Goal: Task Accomplishment & Management: Manage account settings

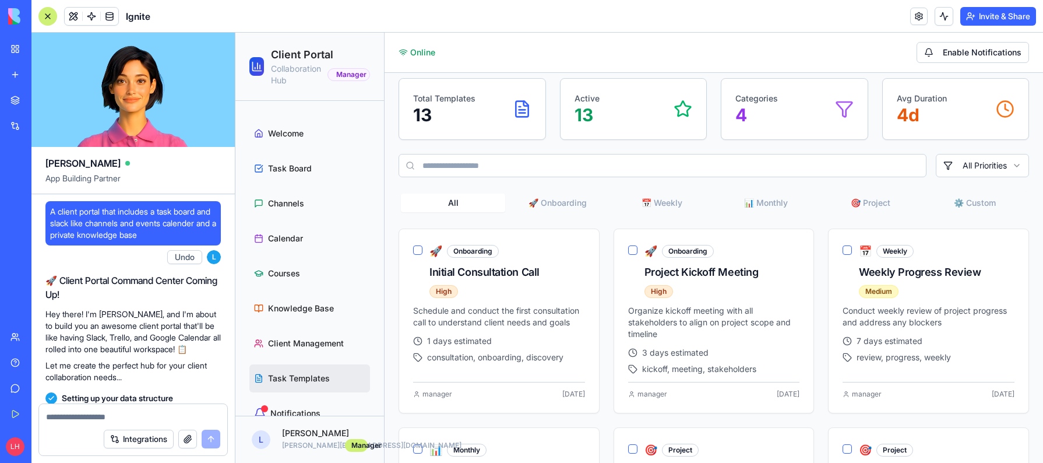
scroll to position [15813, 0]
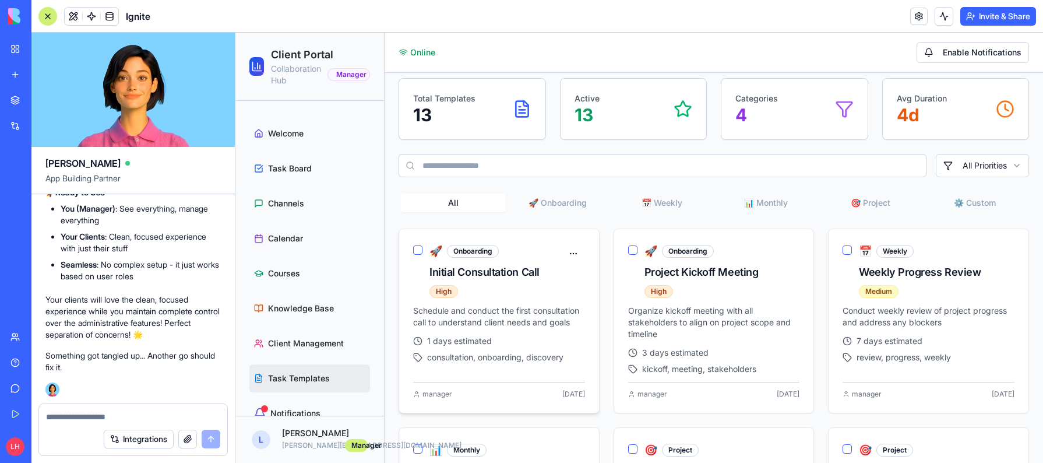
click at [487, 274] on div "Initial Consultation Call" at bounding box center [495, 272] width 132 height 16
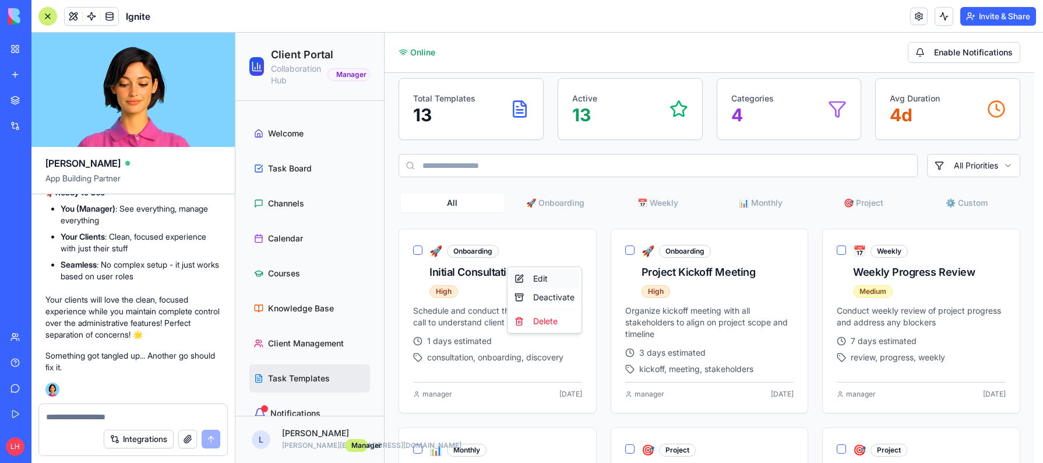
click at [540, 276] on div "Edit" at bounding box center [544, 278] width 69 height 19
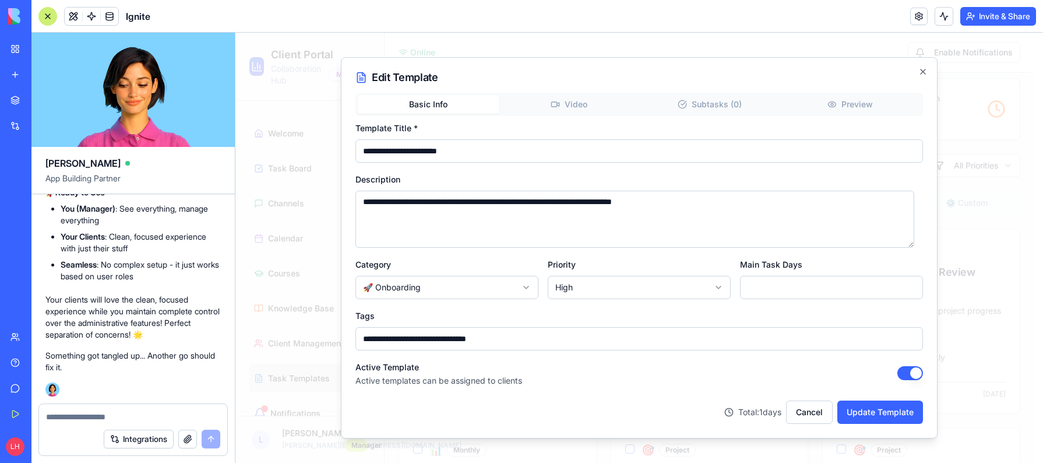
scroll to position [0, 0]
click at [579, 100] on div "**********" at bounding box center [639, 247] width 597 height 381
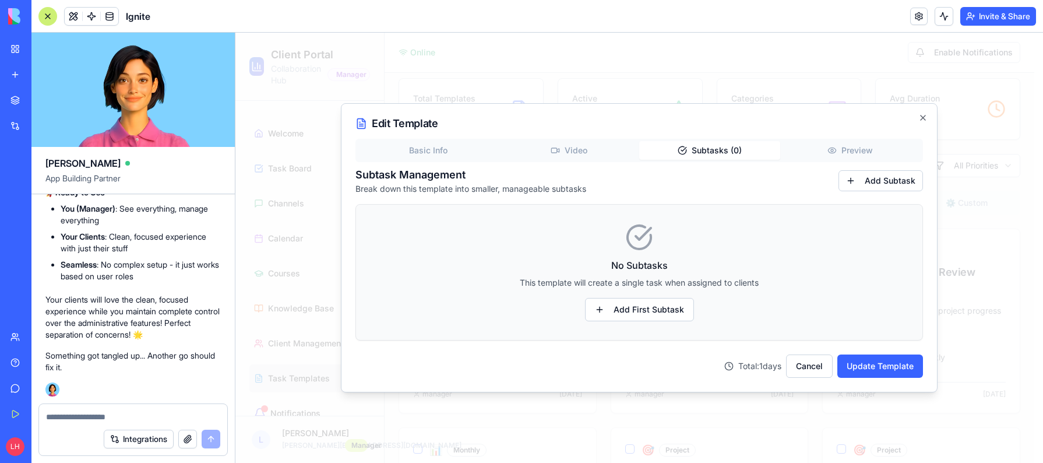
click at [717, 141] on button "Subtasks ( 0 )" at bounding box center [709, 150] width 141 height 19
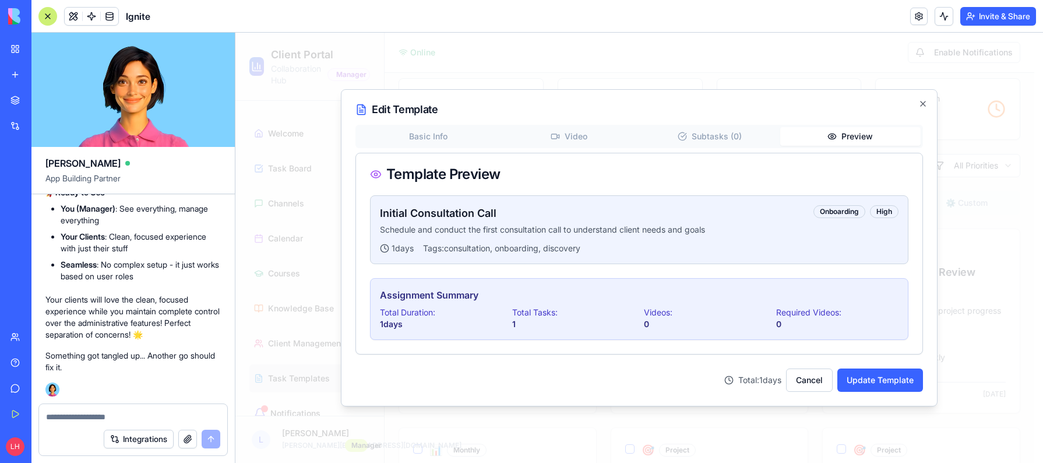
click at [852, 149] on div "Basic Info Video Subtasks ( 0 ) Preview Template Preview Initial Consultation C…" at bounding box center [639, 258] width 568 height 267
click at [812, 372] on button "Cancel" at bounding box center [809, 379] width 47 height 23
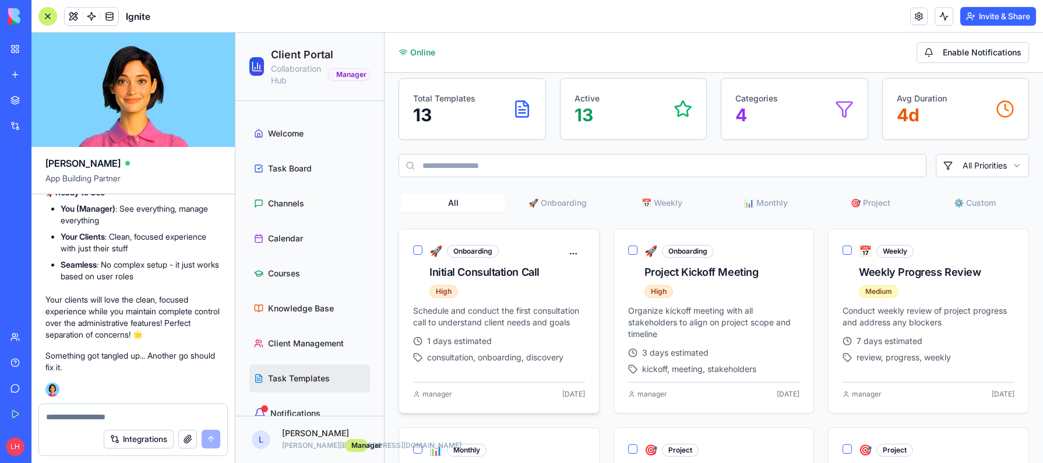
scroll to position [132, 0]
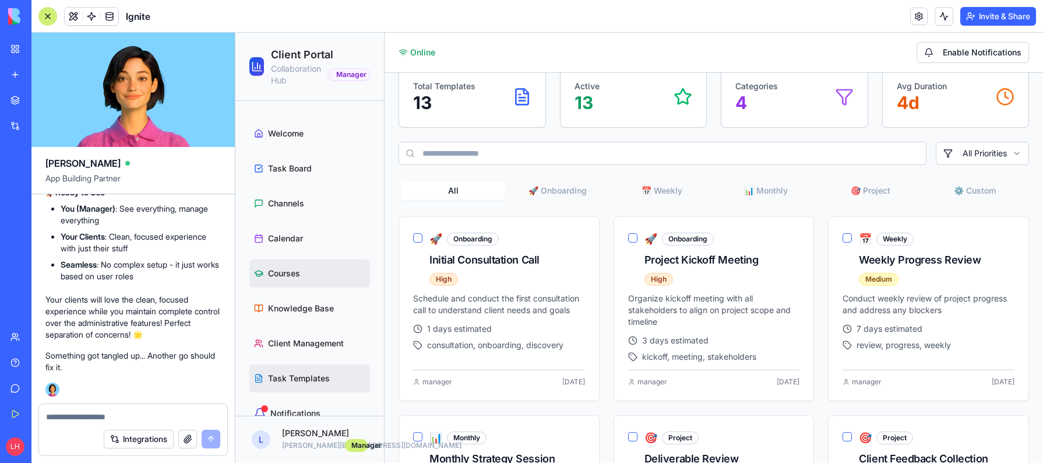
click at [283, 274] on span "Courses" at bounding box center [284, 273] width 32 height 12
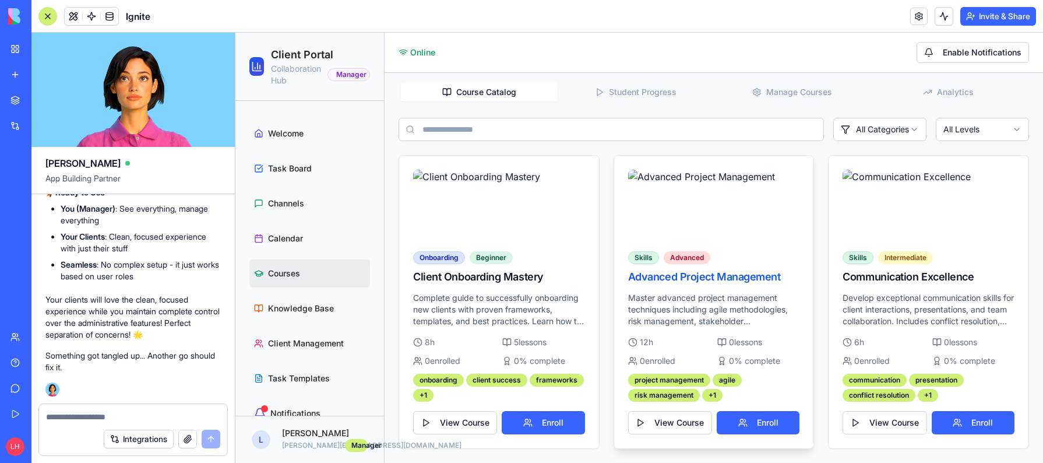
scroll to position [202, 0]
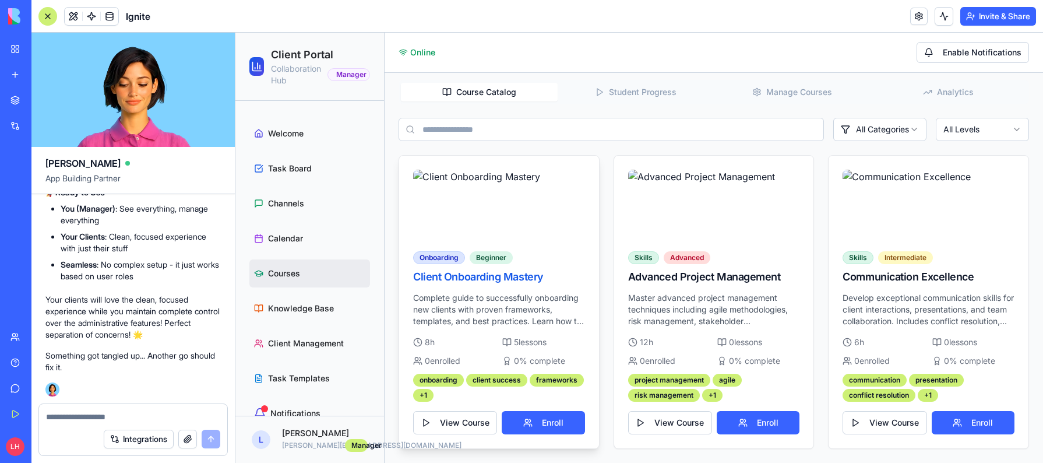
click at [491, 271] on div "Client Onboarding Mastery" at bounding box center [499, 277] width 172 height 16
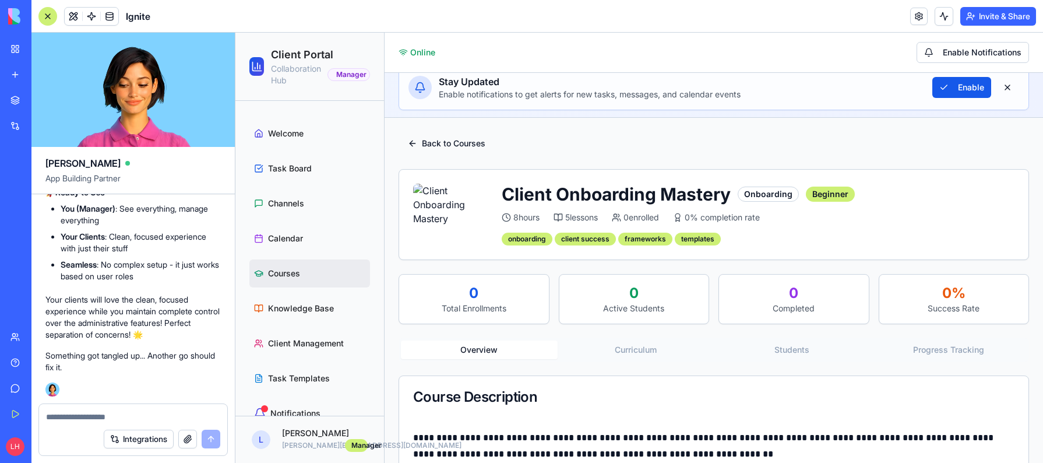
scroll to position [63, 0]
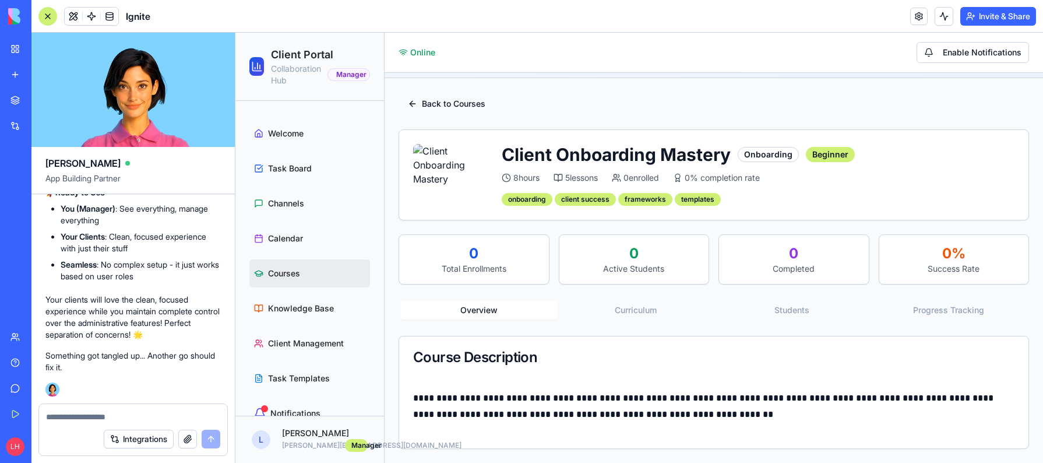
click at [429, 100] on button "Back to Courses" at bounding box center [447, 103] width 96 height 23
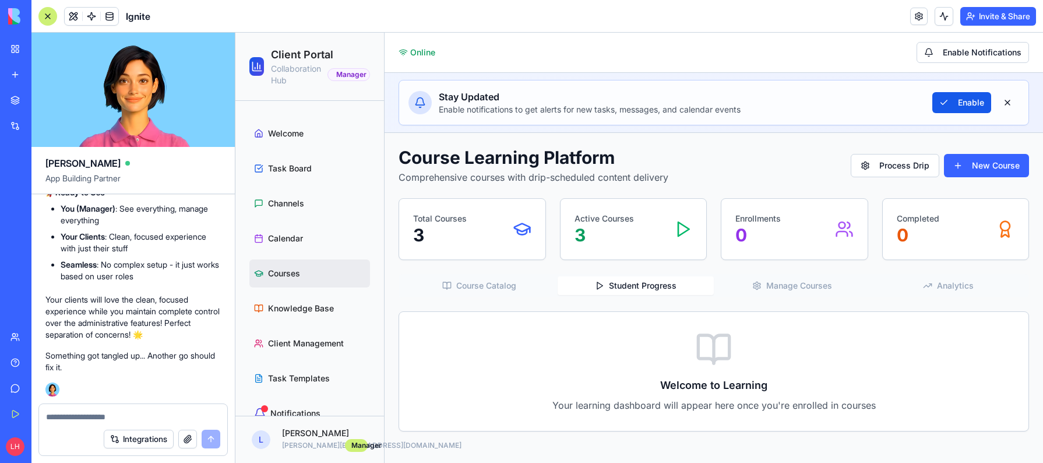
scroll to position [0, 0]
click at [645, 227] on div "Course Learning Platform Comprehensive courses with drip-scheduled content deli…" at bounding box center [714, 289] width 631 height 284
click at [1012, 102] on button at bounding box center [1007, 102] width 23 height 21
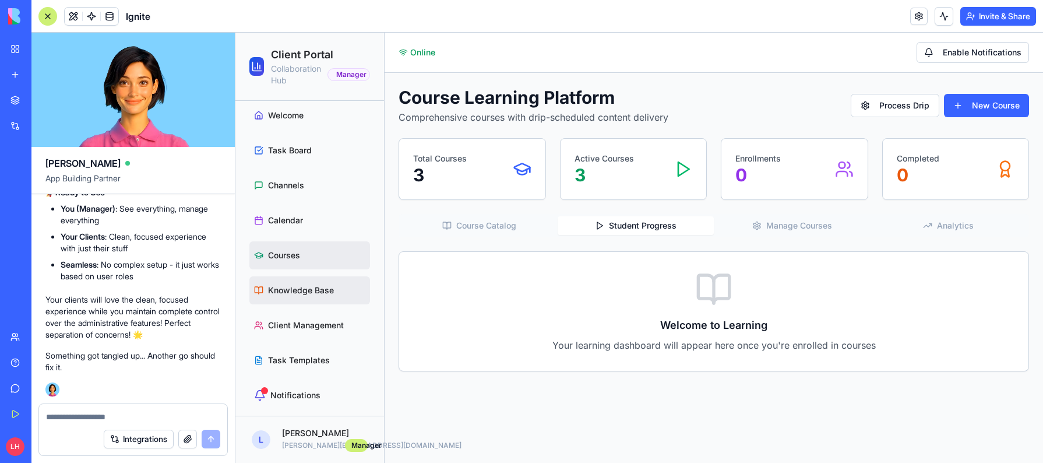
scroll to position [38, 0]
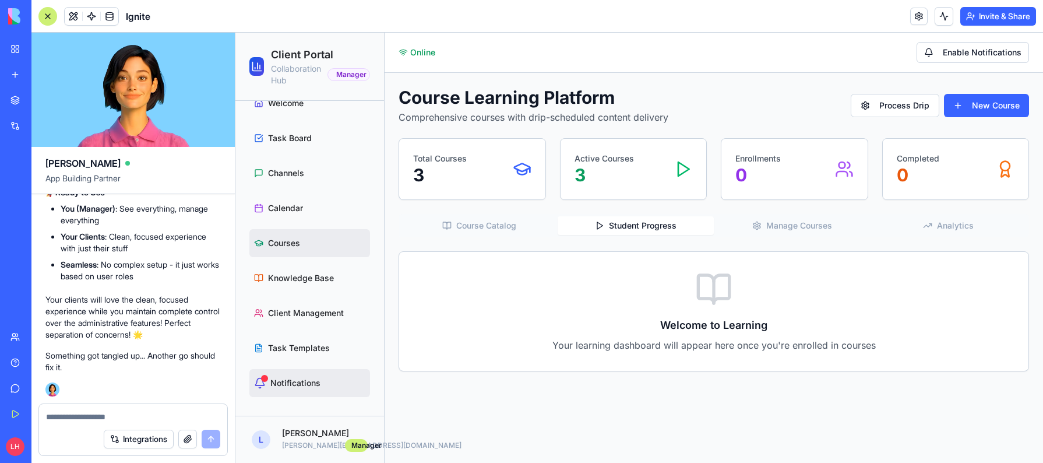
click at [288, 369] on link "Notifications" at bounding box center [309, 383] width 121 height 28
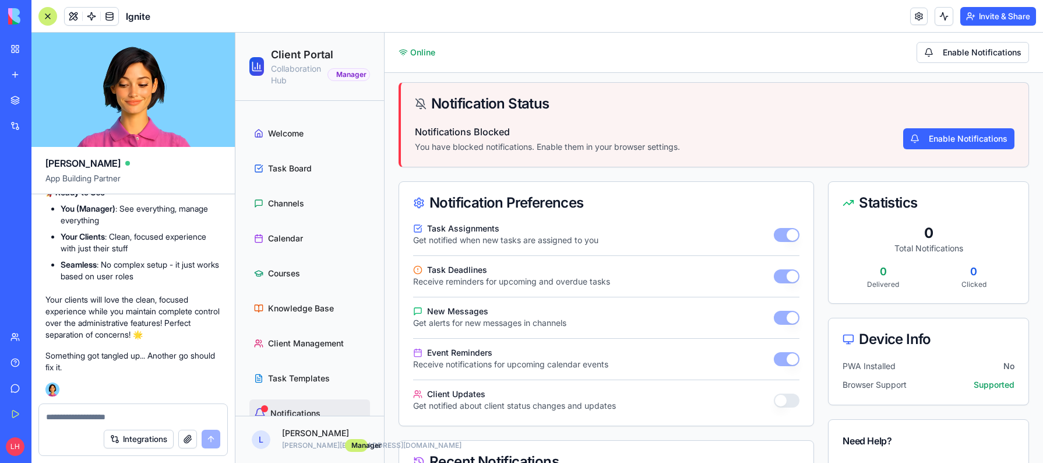
scroll to position [40, 0]
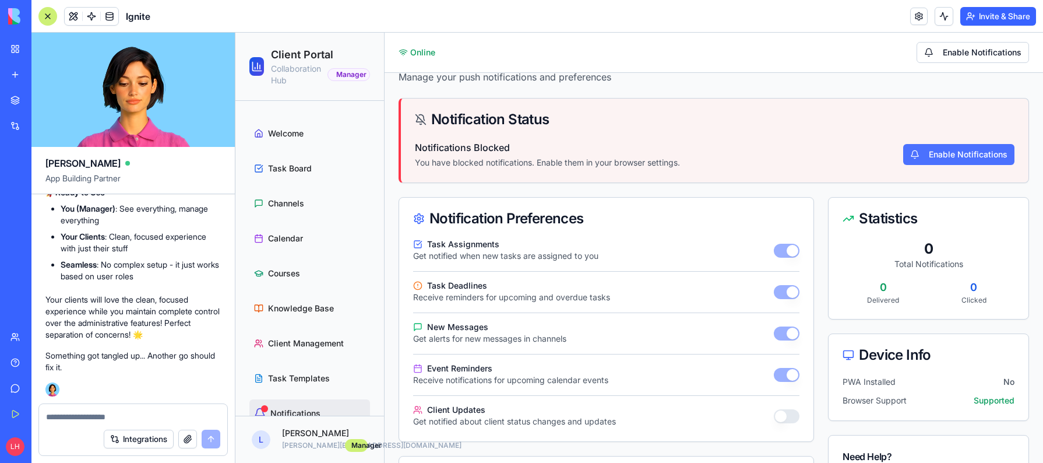
click at [907, 147] on button "Enable Notifications" at bounding box center [958, 154] width 111 height 21
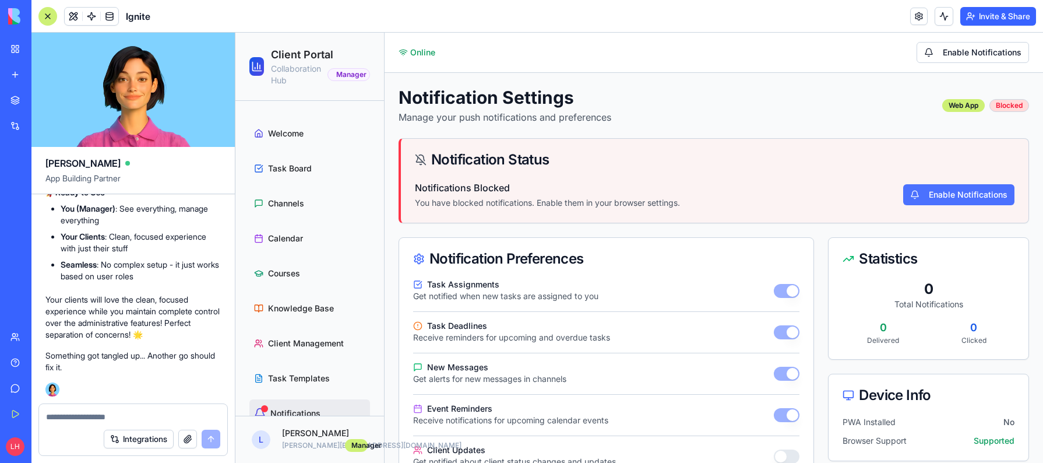
click at [942, 187] on button "Enable Notifications" at bounding box center [958, 194] width 111 height 21
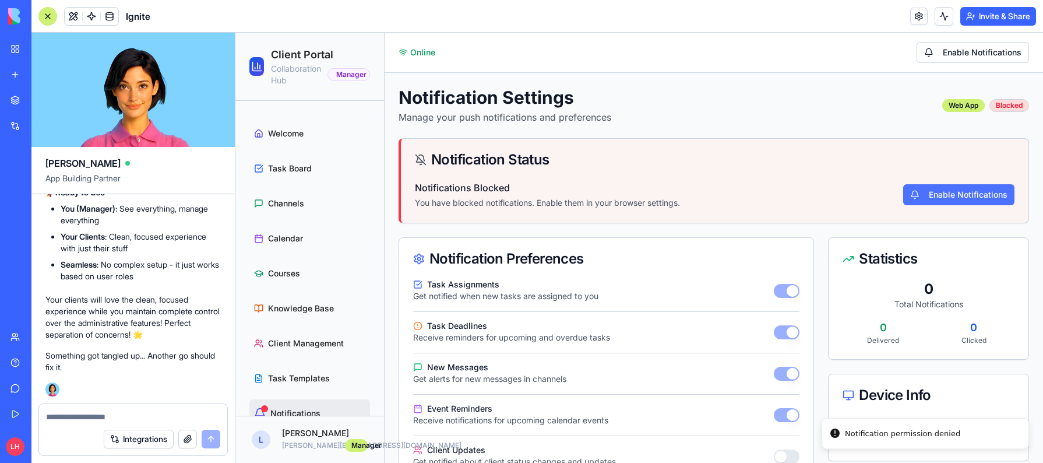
click at [939, 187] on button "Enable Notifications" at bounding box center [958, 194] width 111 height 21
drag, startPoint x: 1007, startPoint y: 104, endPoint x: 880, endPoint y: 121, distance: 128.2
click at [1007, 104] on div "Blocked" at bounding box center [1009, 105] width 40 height 13
click at [956, 42] on button "Enable Notifications" at bounding box center [973, 52] width 112 height 21
click at [952, 51] on button "Enable Notifications" at bounding box center [973, 52] width 112 height 21
